Goal: Transaction & Acquisition: Purchase product/service

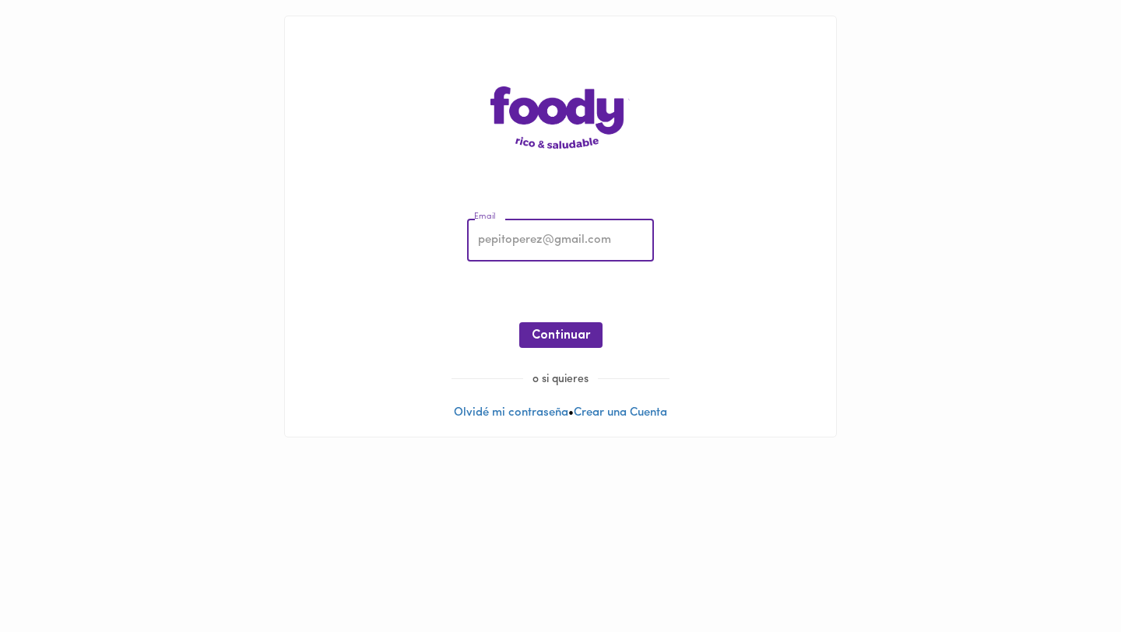
click at [567, 232] on input "email" at bounding box center [560, 240] width 187 height 43
type input "[EMAIL_ADDRESS][DOMAIN_NAME]"
click at [564, 316] on div "Email [EMAIL_ADDRESS][DOMAIN_NAME] Email ¡Oops! Recuperar Clave Continuar" at bounding box center [560, 287] width 520 height 168
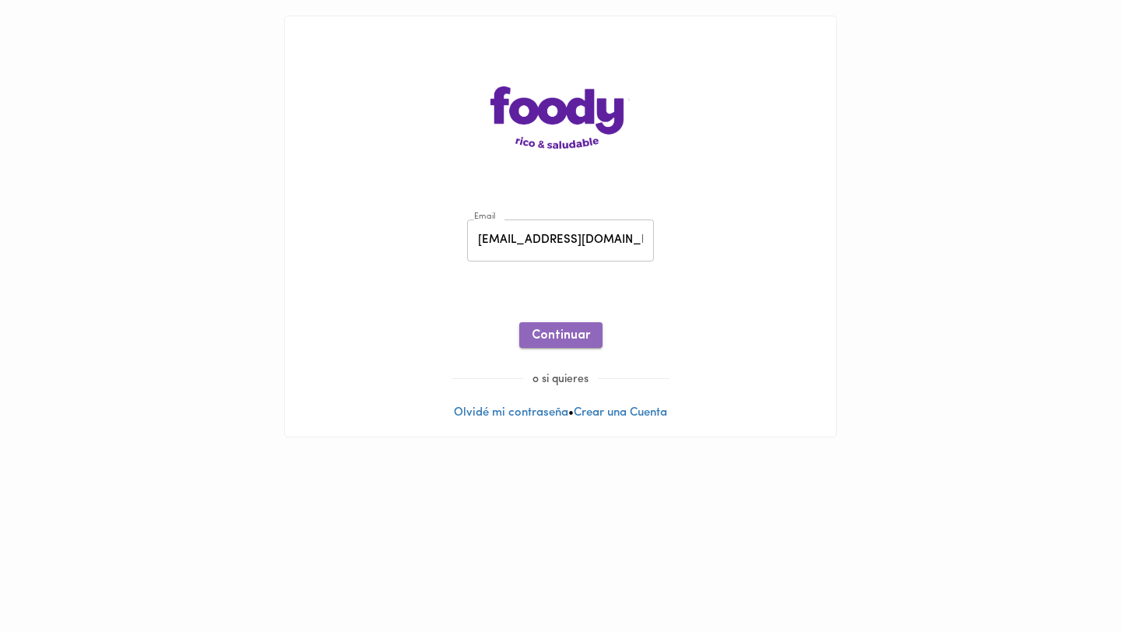
click at [559, 336] on span "Continuar" at bounding box center [561, 335] width 58 height 15
click at [564, 334] on span "Ingresar" at bounding box center [560, 335] width 49 height 15
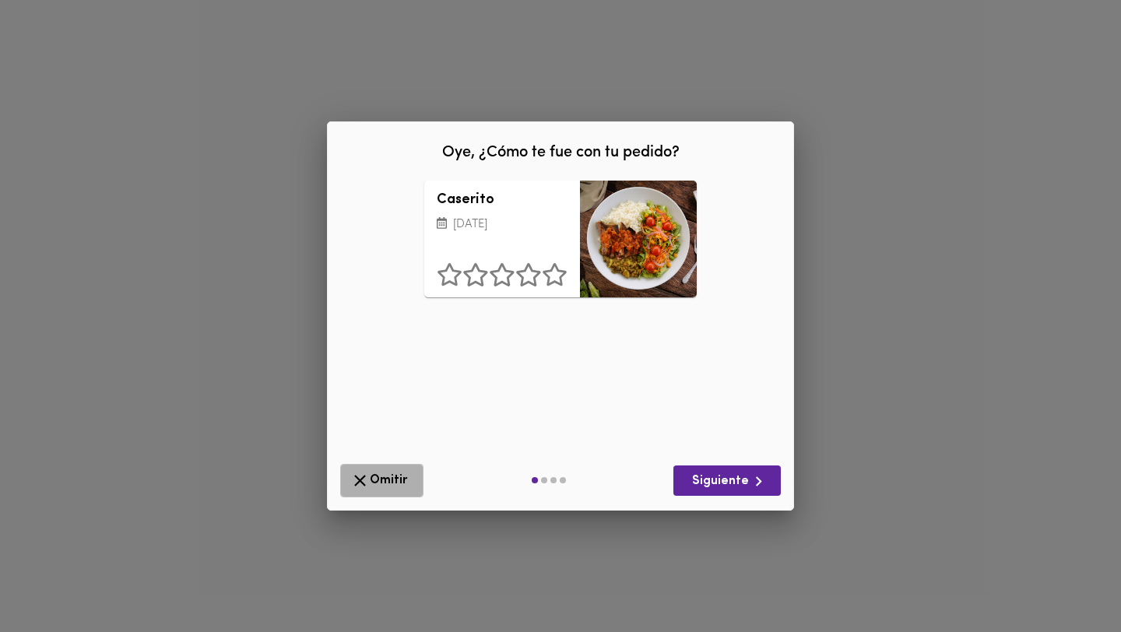
click at [378, 480] on span "Omitir" at bounding box center [381, 480] width 63 height 19
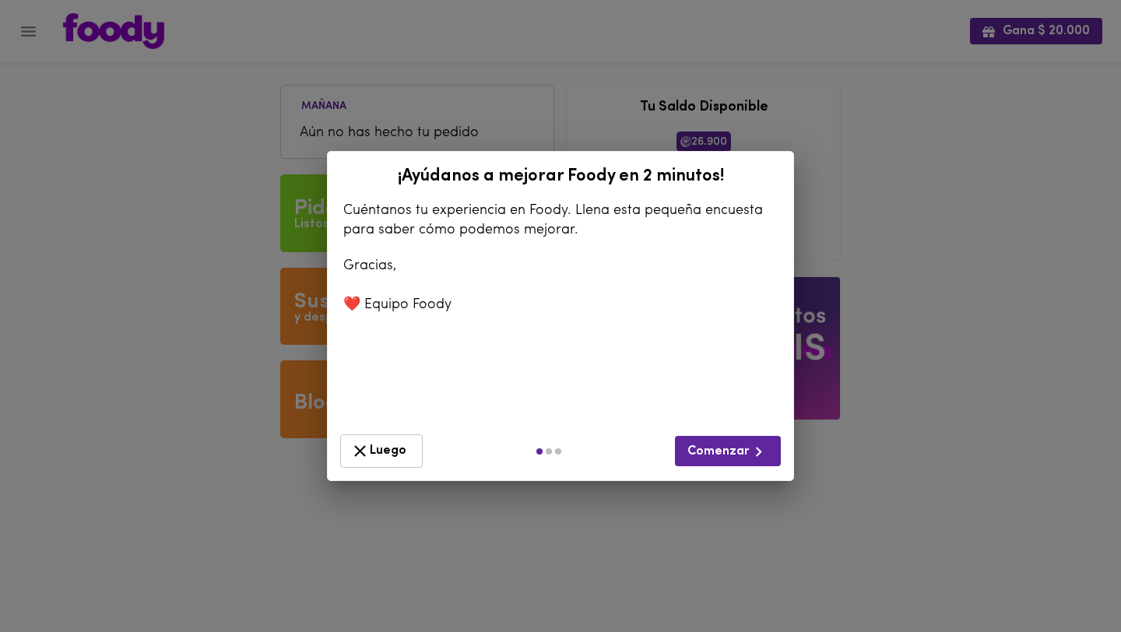
click at [362, 448] on icon "button" at bounding box center [360, 452] width 12 height 12
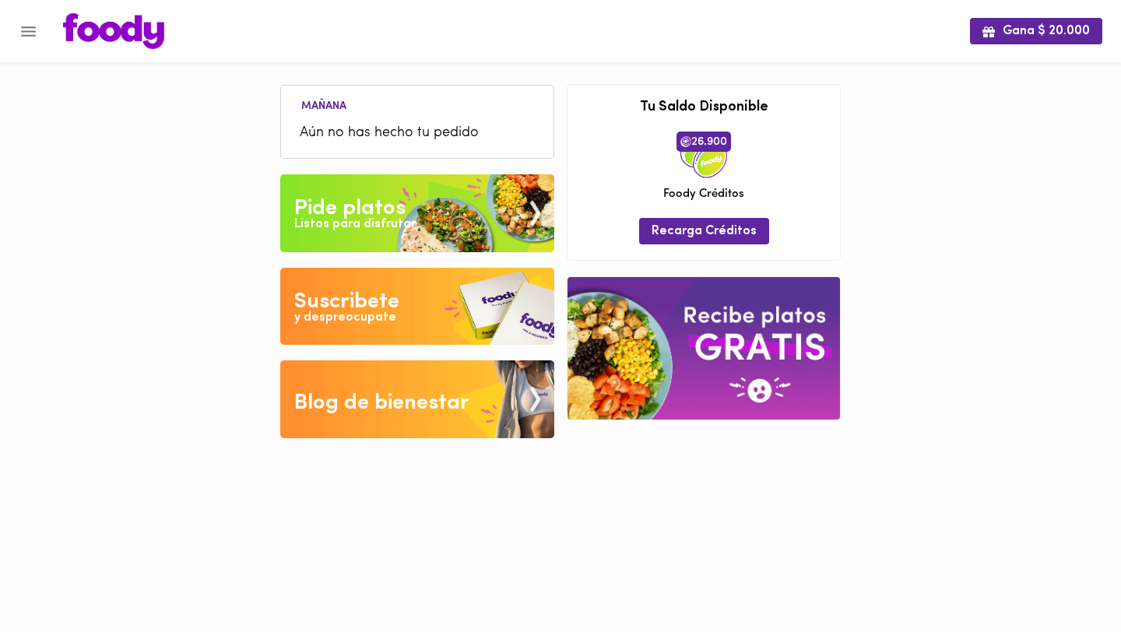
click at [353, 188] on img at bounding box center [417, 213] width 274 height 78
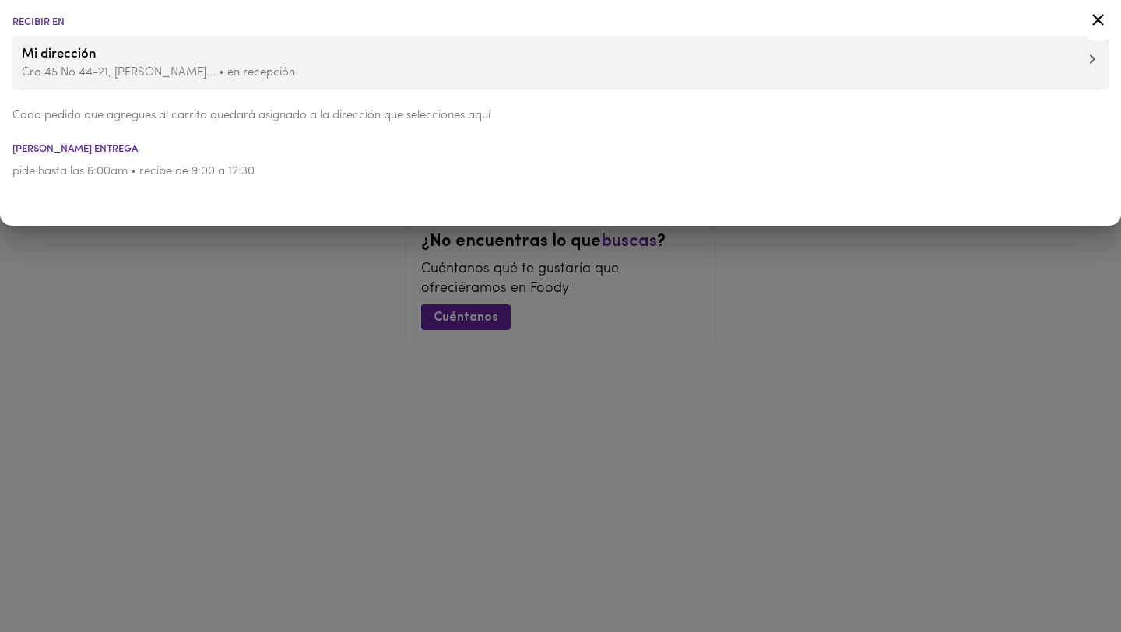
click at [353, 311] on div at bounding box center [560, 316] width 1121 height 632
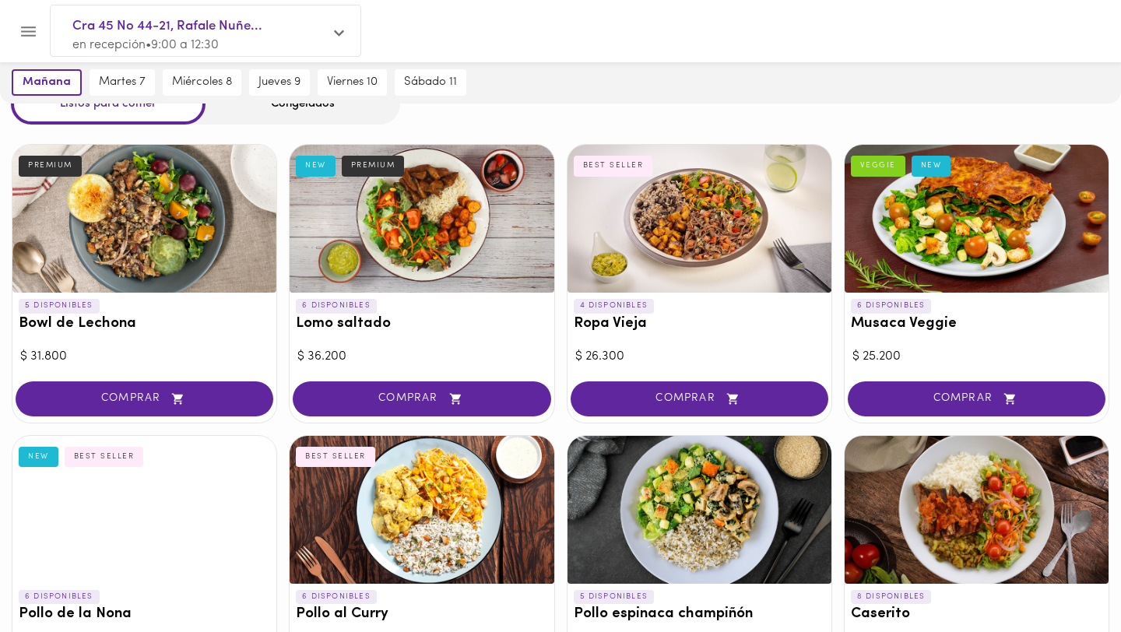
scroll to position [139, 0]
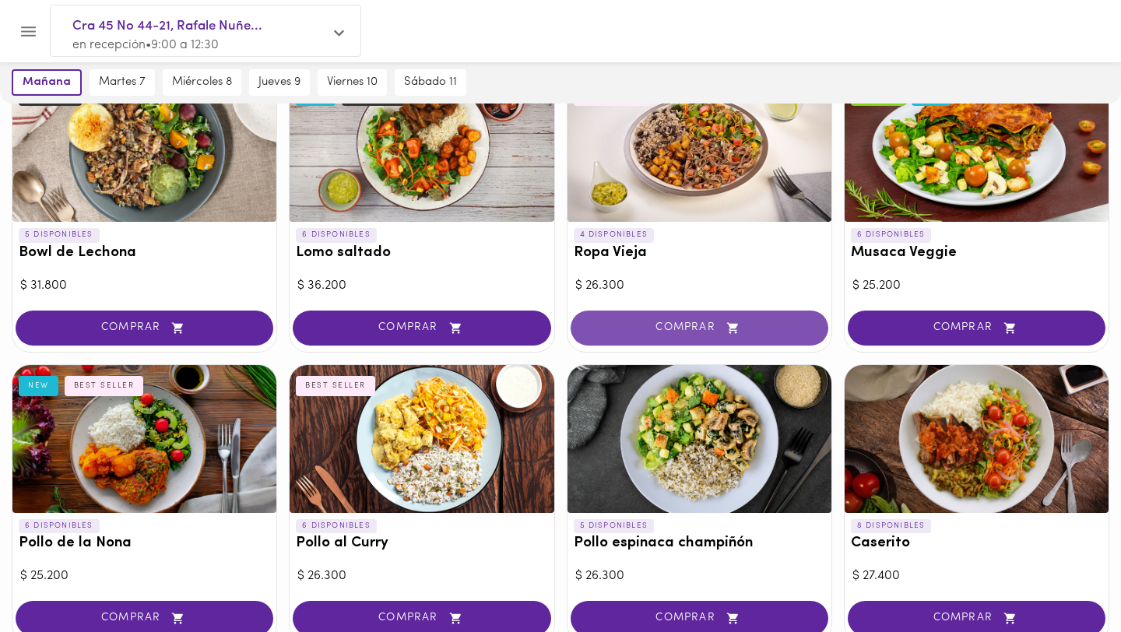
click at [612, 323] on span "COMPRAR" at bounding box center [699, 327] width 219 height 13
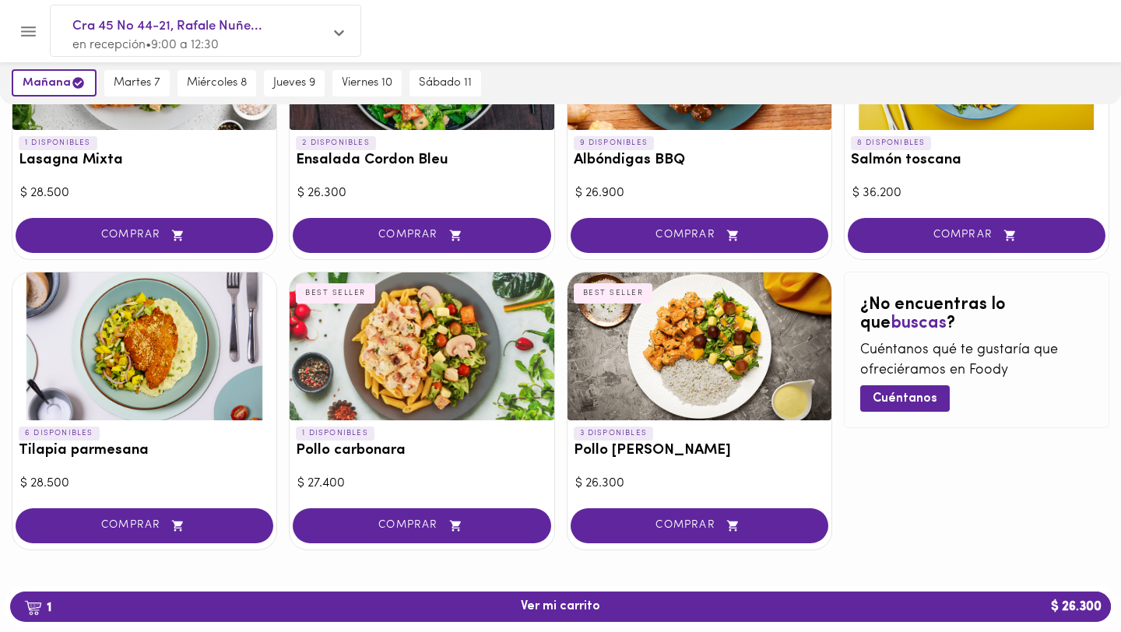
scroll to position [820, 0]
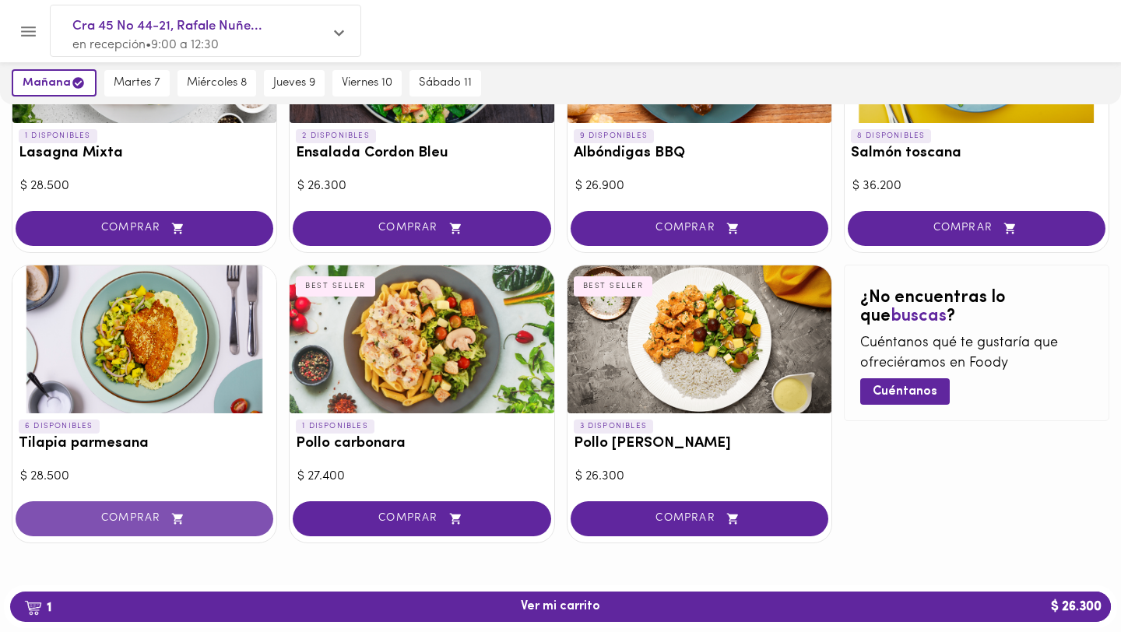
click at [155, 510] on button "COMPRAR" at bounding box center [145, 518] width 258 height 35
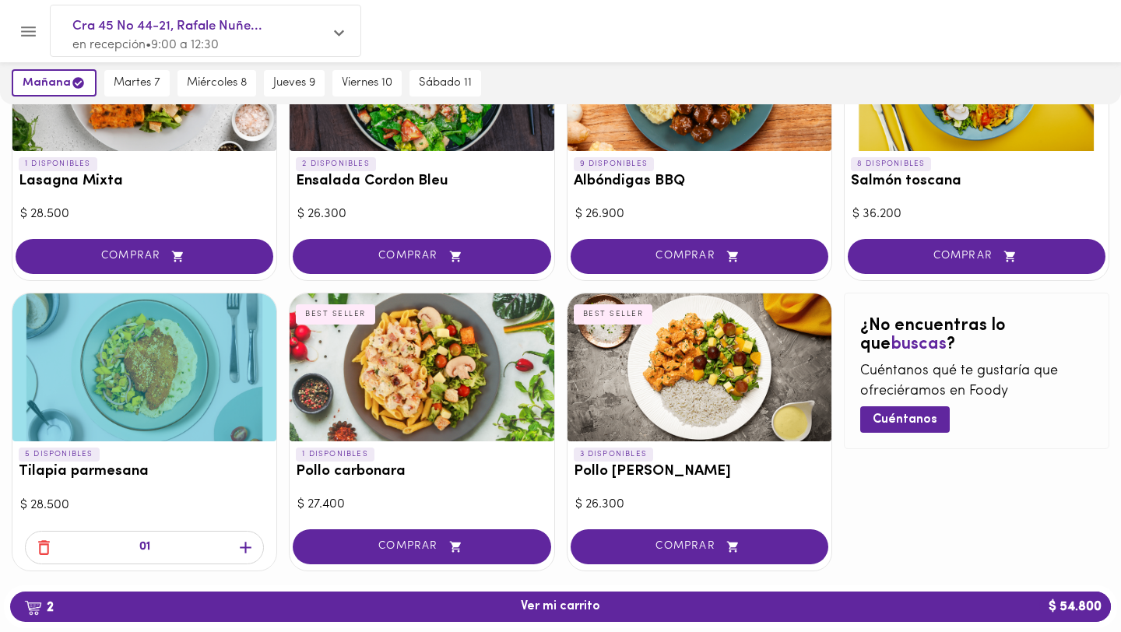
scroll to position [797, 0]
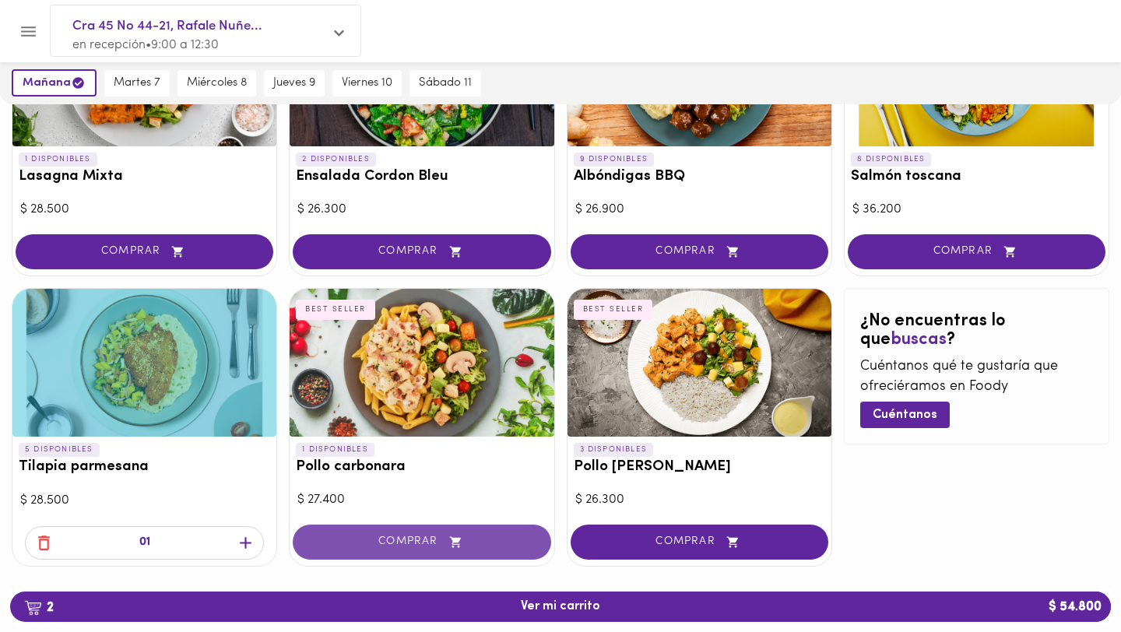
click at [448, 550] on button "COMPRAR" at bounding box center [422, 542] width 258 height 35
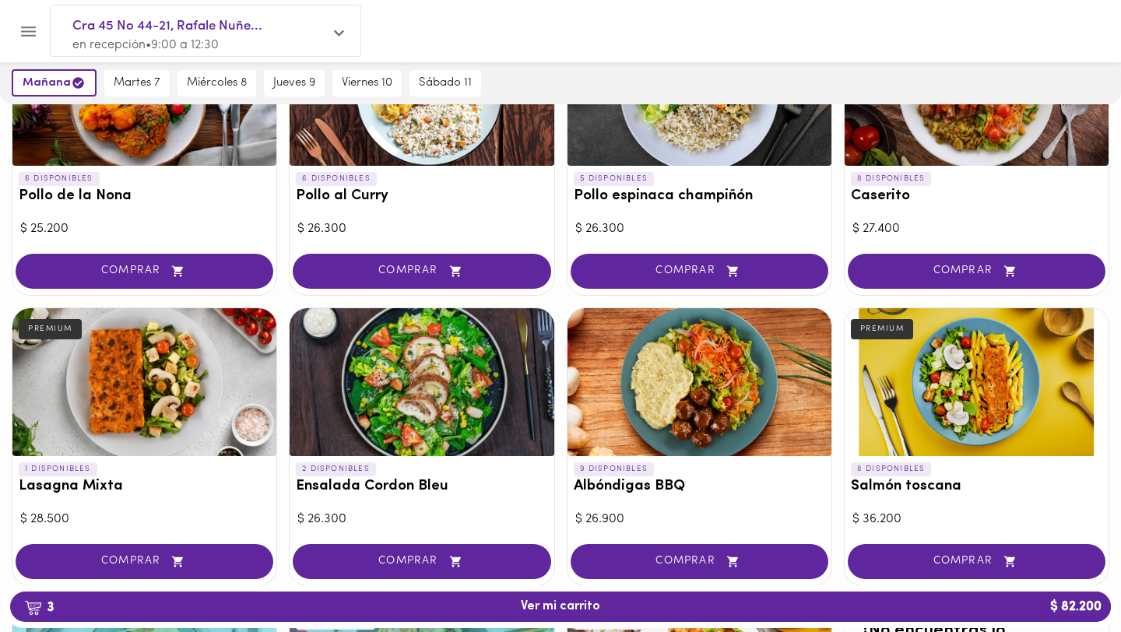
scroll to position [514, 0]
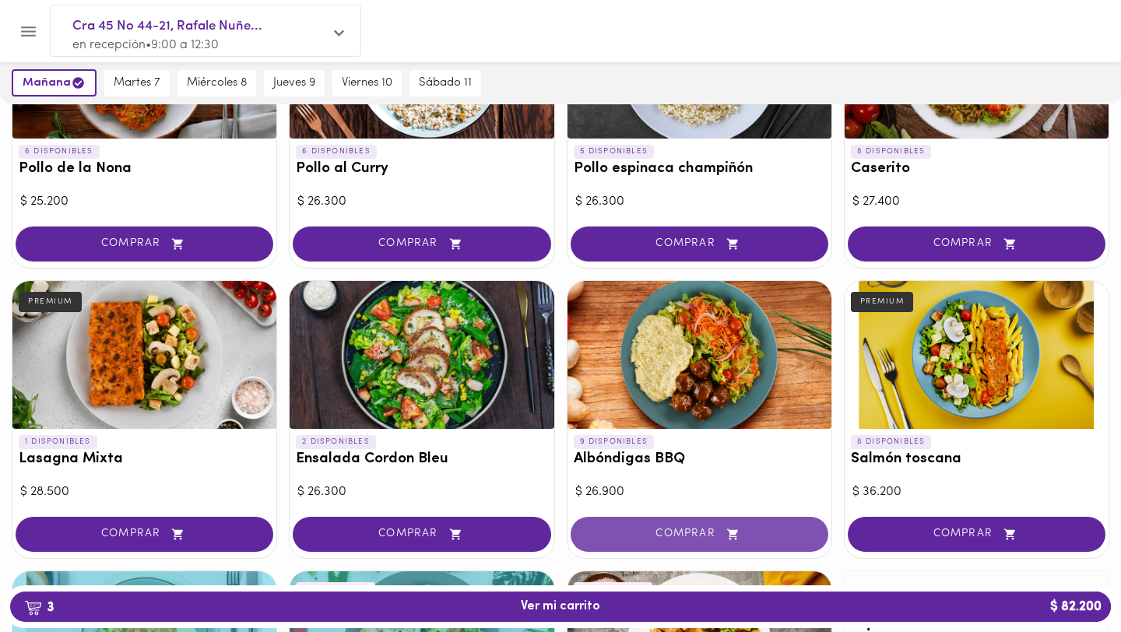
click at [732, 535] on icon "button" at bounding box center [732, 534] width 19 height 13
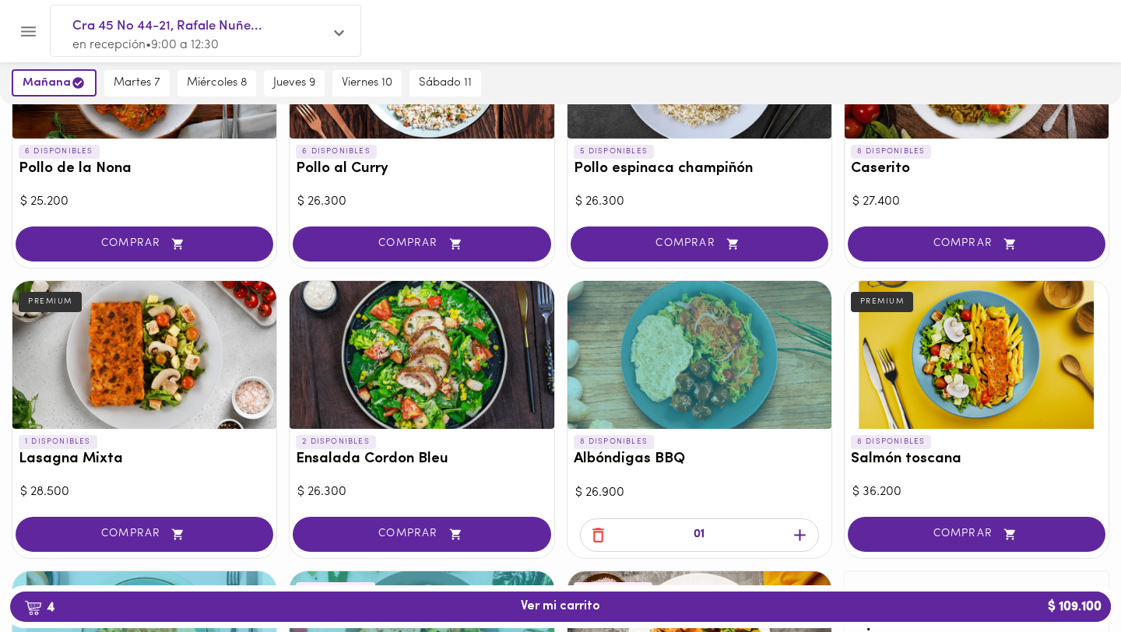
scroll to position [820, 0]
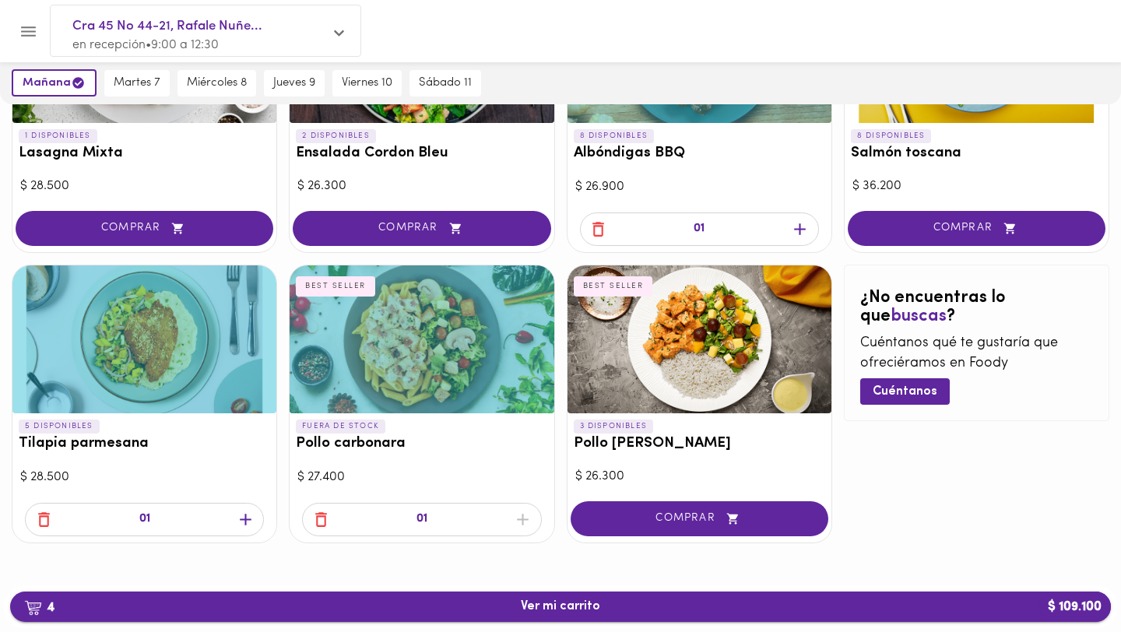
click at [634, 598] on button "4 Ver mi carrito $ 109.100" at bounding box center [560, 607] width 1101 height 30
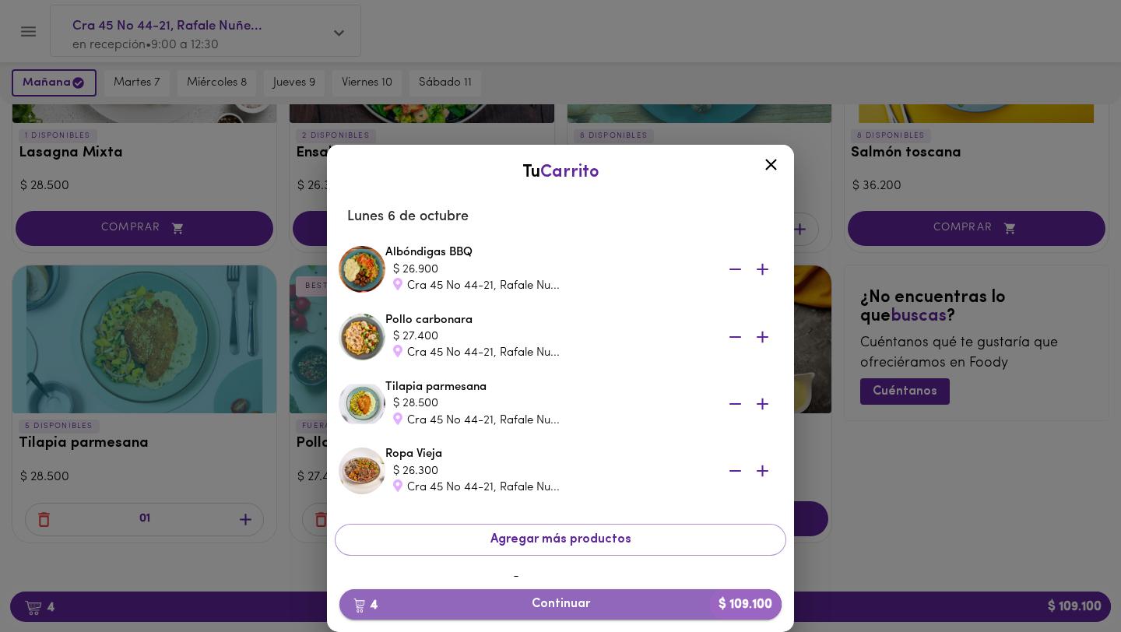
click at [592, 602] on span "4 Continuar $ 109.100" at bounding box center [560, 604] width 417 height 15
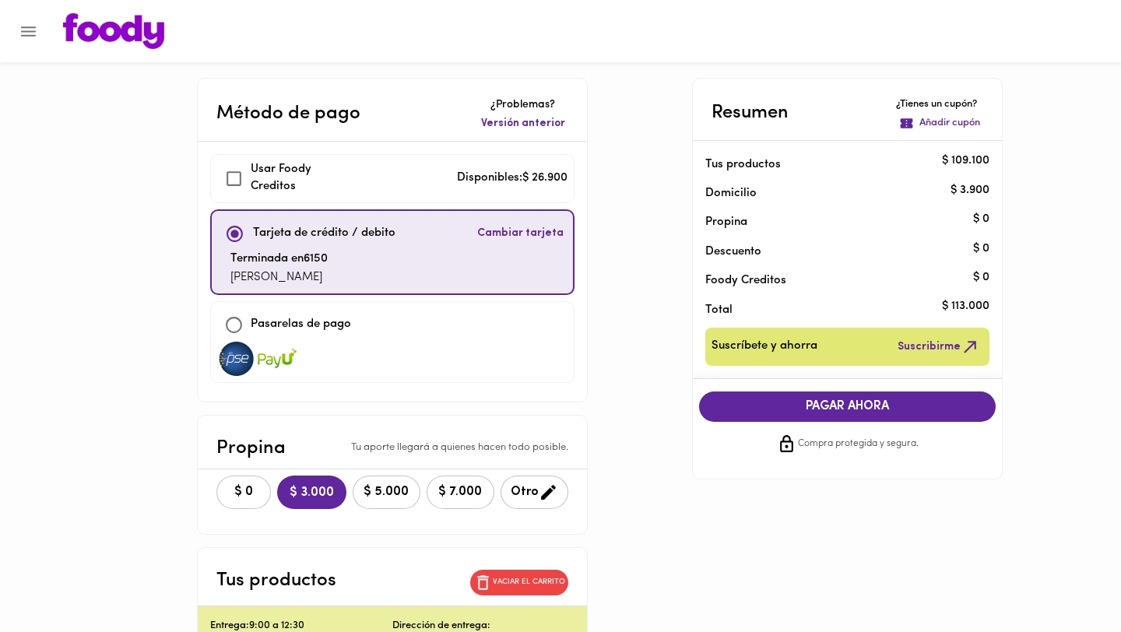
checkbox input "true"
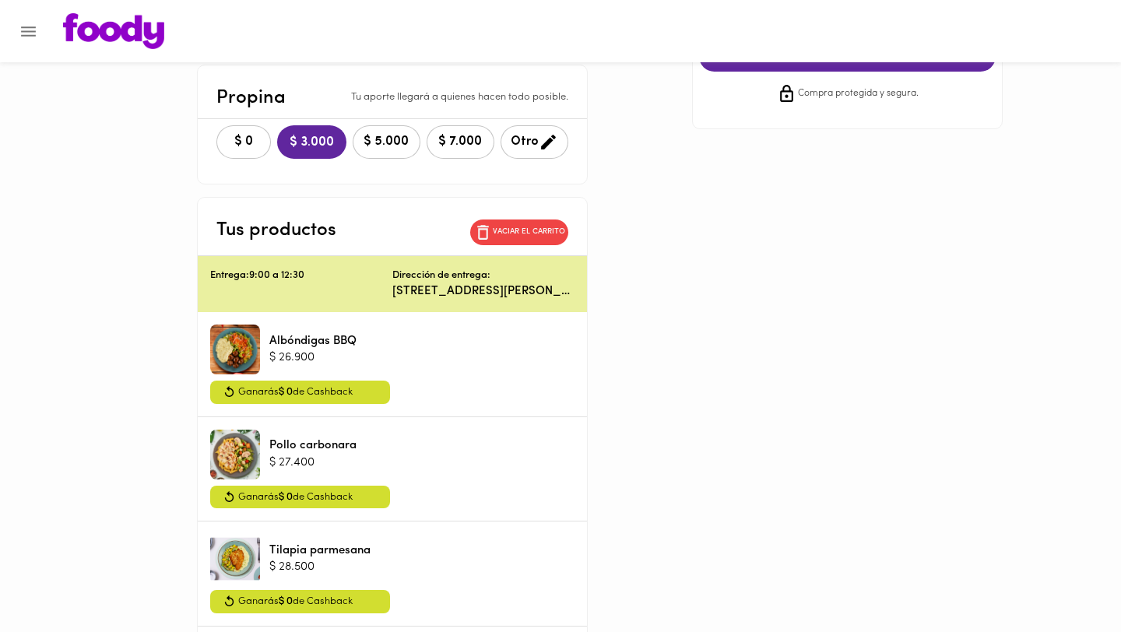
scroll to position [236, 0]
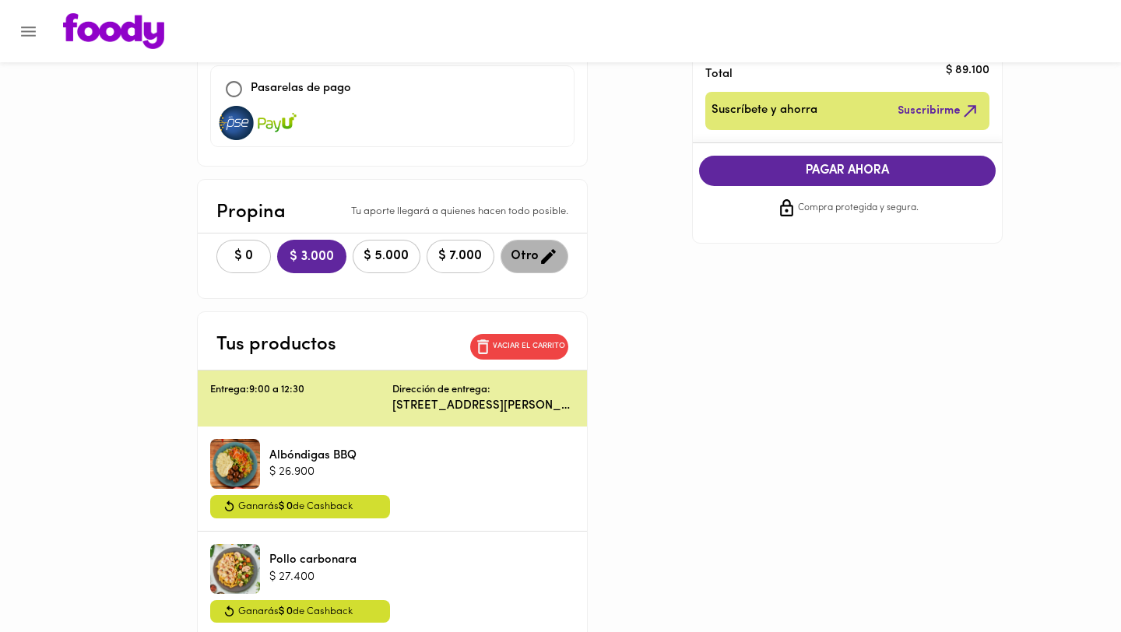
click at [521, 271] on button "Otro" at bounding box center [534, 256] width 68 height 33
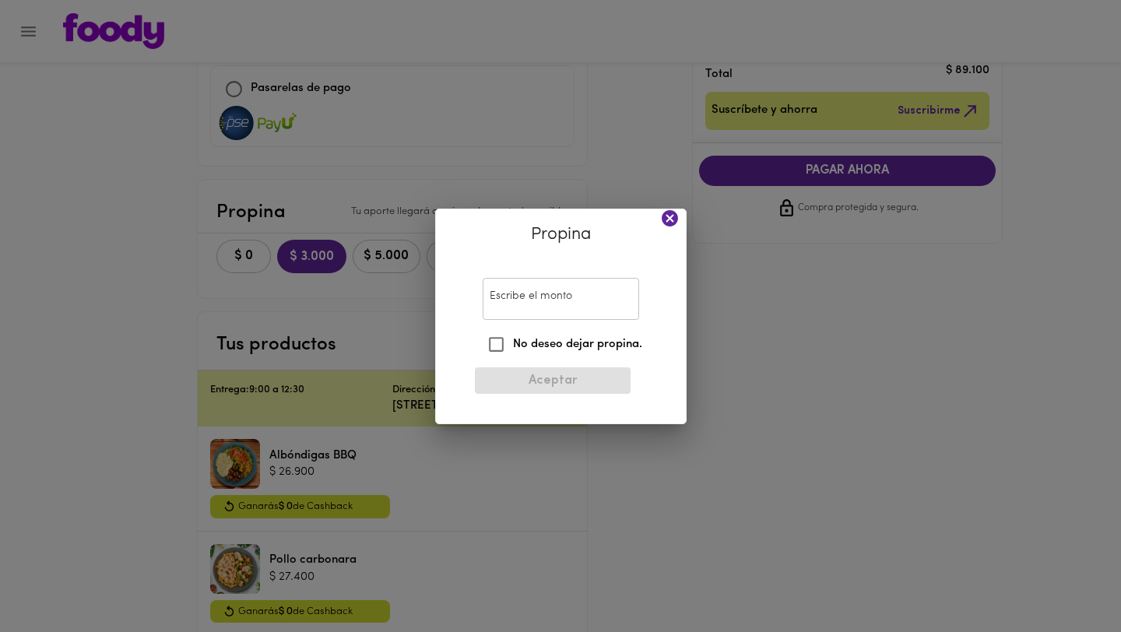
click at [514, 287] on input "Escribe el monto" at bounding box center [561, 299] width 156 height 43
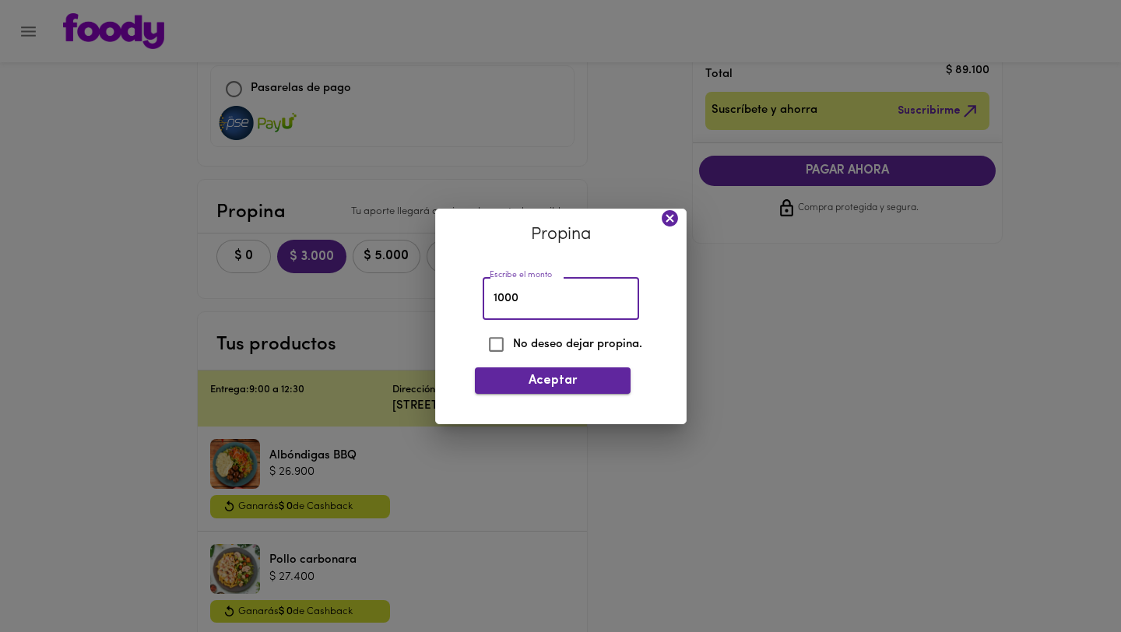
type input "1000"
click at [546, 384] on span "Aceptar" at bounding box center [552, 381] width 131 height 15
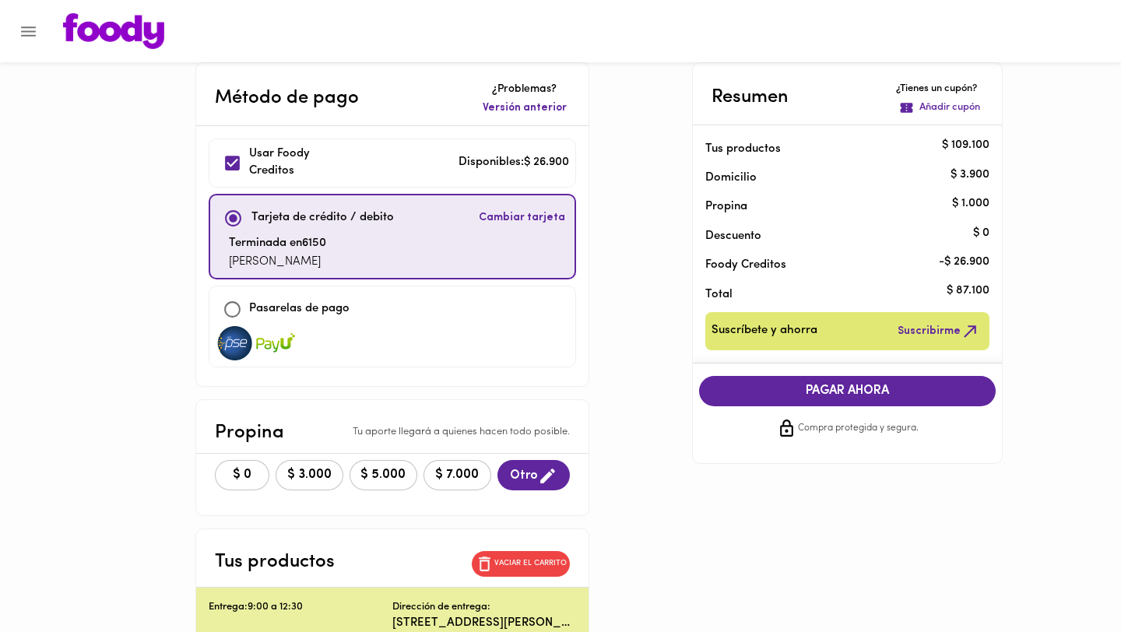
scroll to position [0, 0]
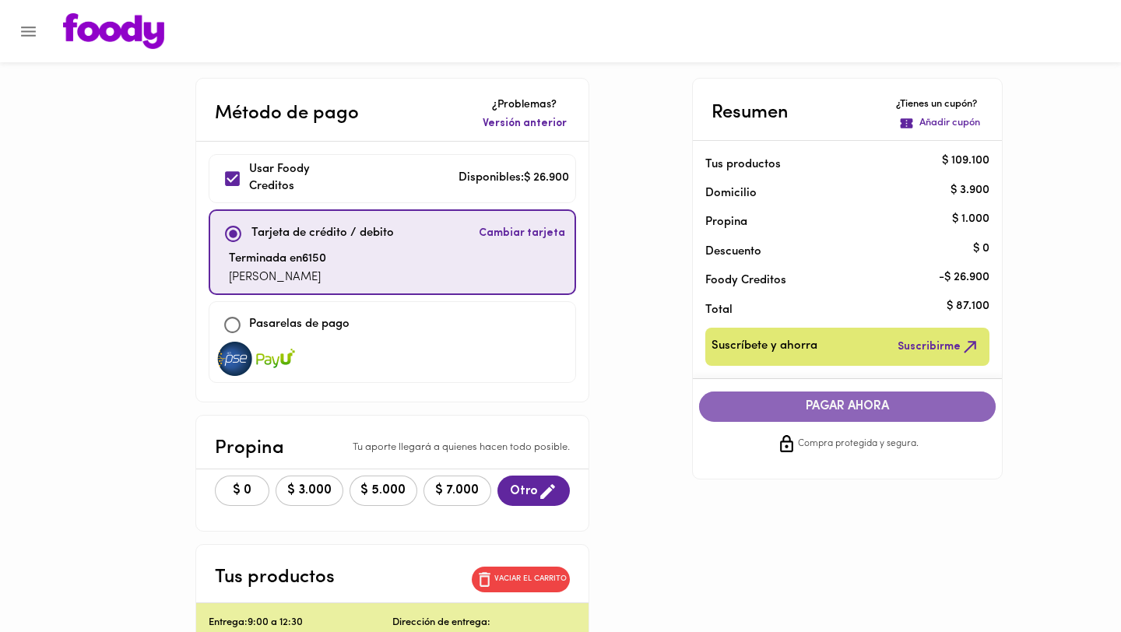
click at [791, 420] on button "PAGAR AHORA" at bounding box center [847, 406] width 297 height 30
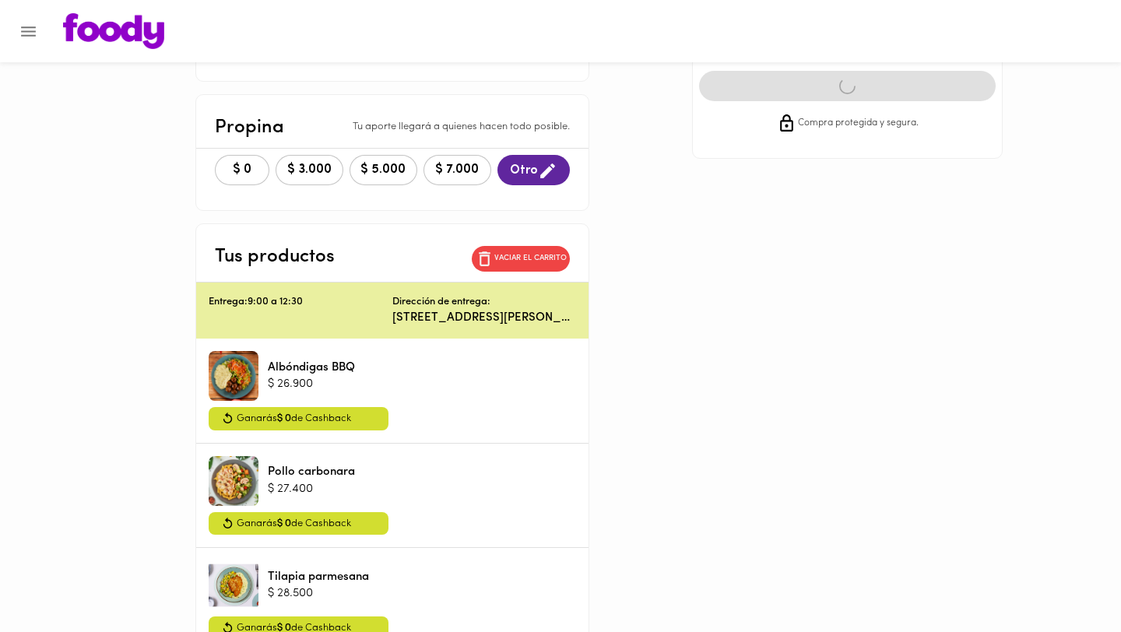
scroll to position [542, 0]
